Goal: Transaction & Acquisition: Purchase product/service

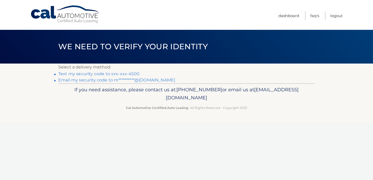
click at [101, 73] on link "Text my security code to xxx-xxx-4500" at bounding box center [98, 73] width 81 height 5
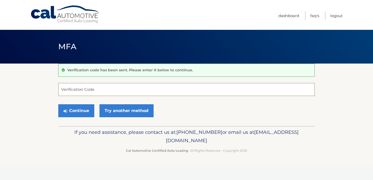
click at [96, 93] on input "Verification Code" at bounding box center [186, 89] width 256 height 13
type input "692865"
click at [79, 113] on button "Continue" at bounding box center [76, 110] width 36 height 13
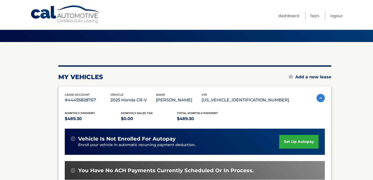
scroll to position [77, 0]
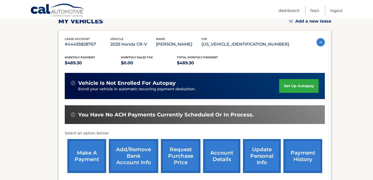
click at [86, 154] on link "make a payment" at bounding box center [86, 156] width 39 height 34
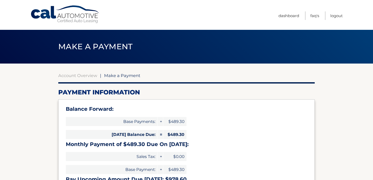
select select "ZjM0ZmE3M2EtZWE4Yi00YjU3LTlkNGYtZmZmNmRhOGVhMTAz"
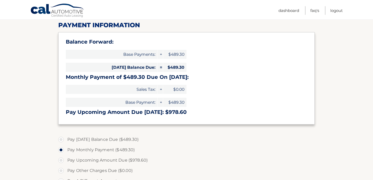
scroll to position [70, 0]
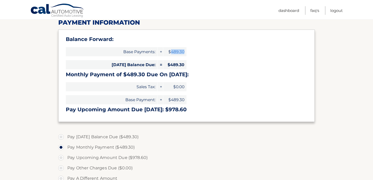
drag, startPoint x: 184, startPoint y: 51, endPoint x: 171, endPoint y: 51, distance: 13.2
click at [171, 51] on span "$489.30" at bounding box center [174, 51] width 23 height 9
copy span "489.30"
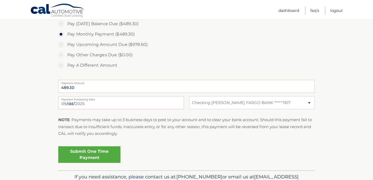
scroll to position [190, 0]
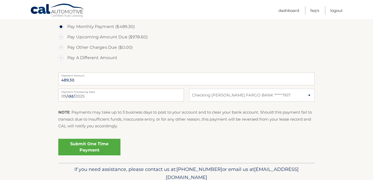
click at [93, 143] on link "Submit One Time Payment" at bounding box center [89, 146] width 62 height 17
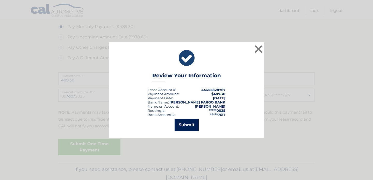
click at [189, 124] on button "Submit" at bounding box center [186, 125] width 24 height 12
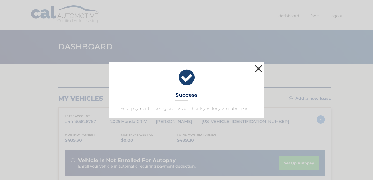
click at [257, 68] on button "×" at bounding box center [258, 68] width 10 height 10
